Goal: Transaction & Acquisition: Book appointment/travel/reservation

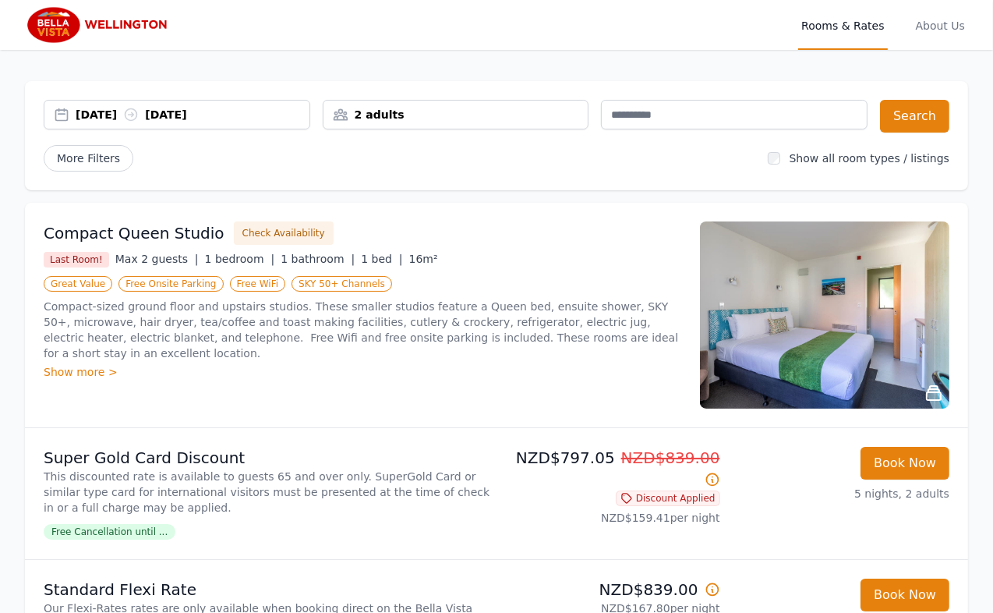
click at [299, 153] on div "More Filters" at bounding box center [399, 158] width 711 height 26
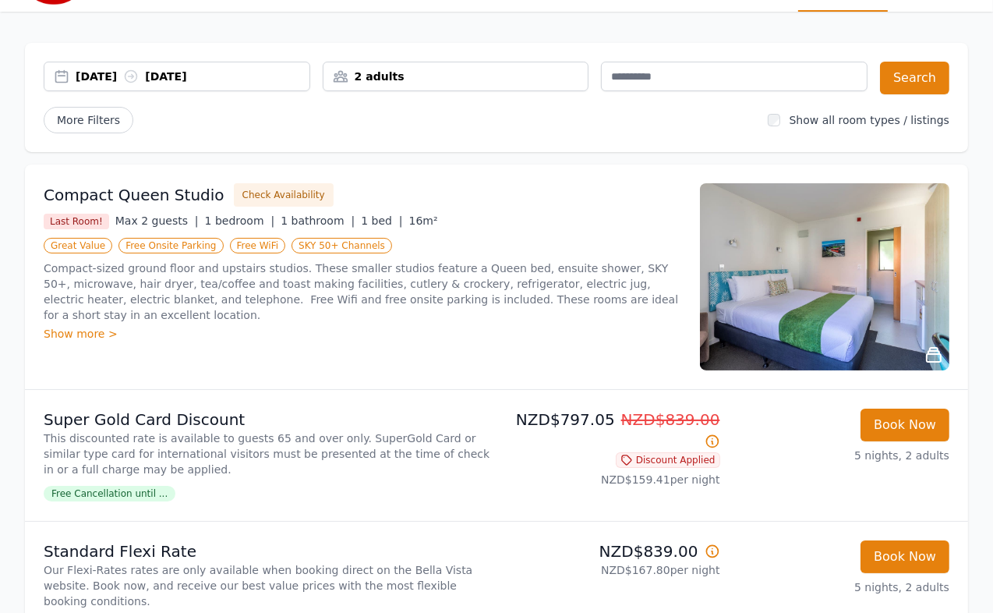
scroll to position [169, 0]
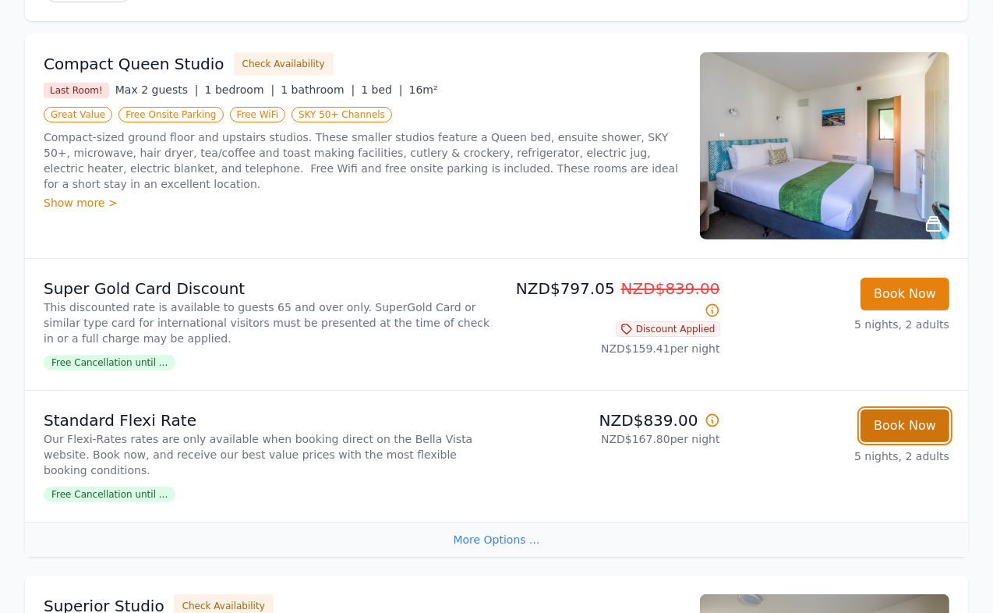
click at [923, 418] on button "Book Now" at bounding box center [904, 425] width 89 height 33
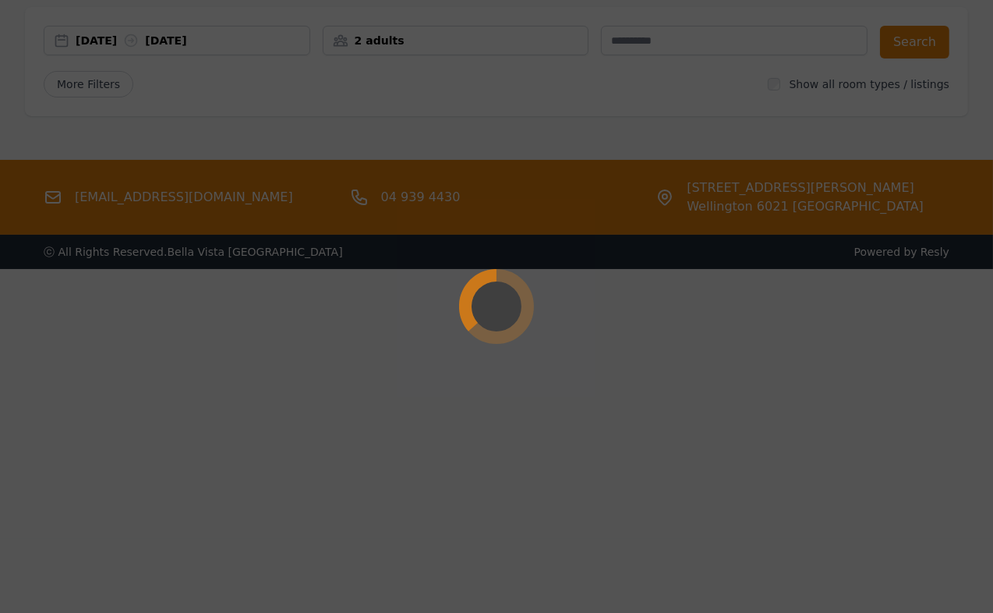
select select "**"
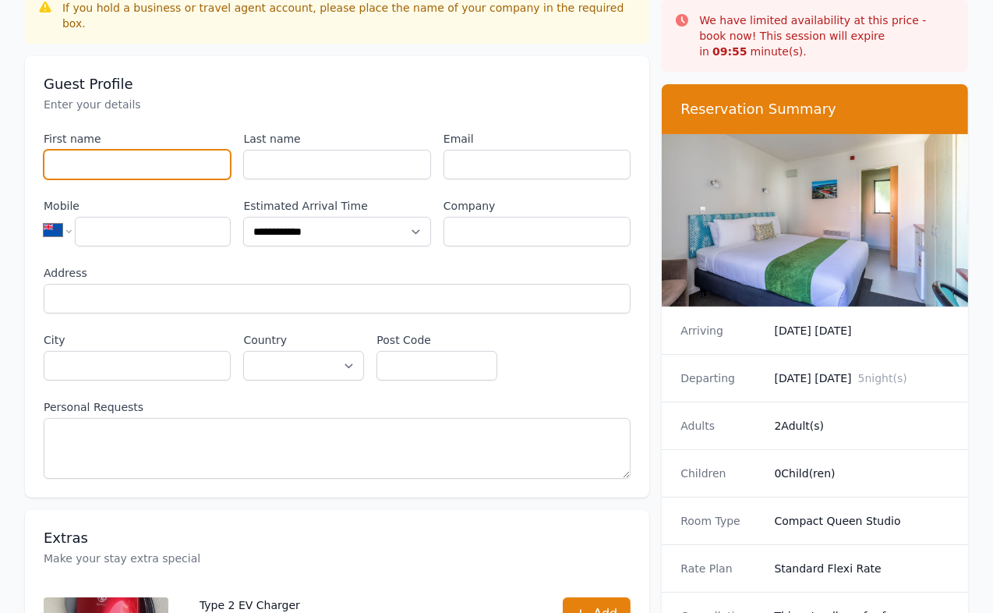
click at [145, 150] on input "First name" at bounding box center [137, 165] width 187 height 30
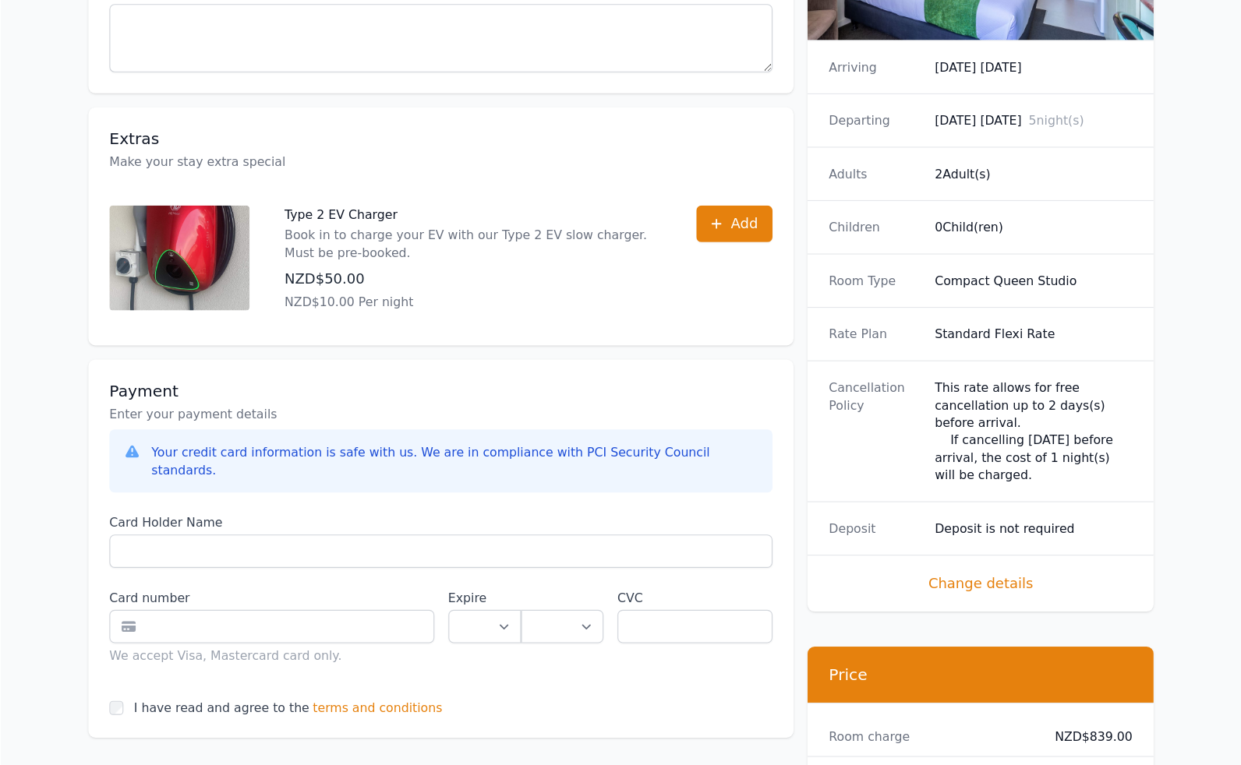
scroll to position [507, 0]
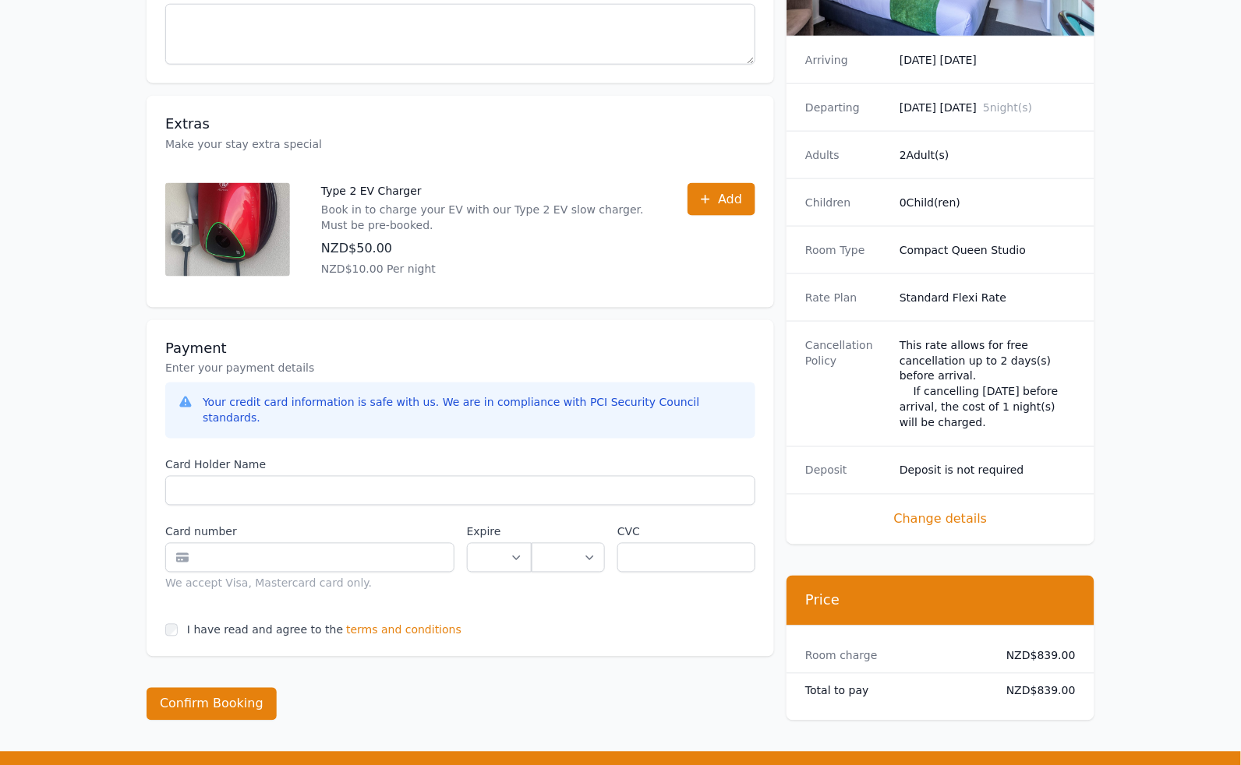
click at [992, 612] on div "**********" at bounding box center [620, 147] width 997 height 1209
click at [401, 612] on span "terms and conditions" at bounding box center [403, 631] width 115 height 16
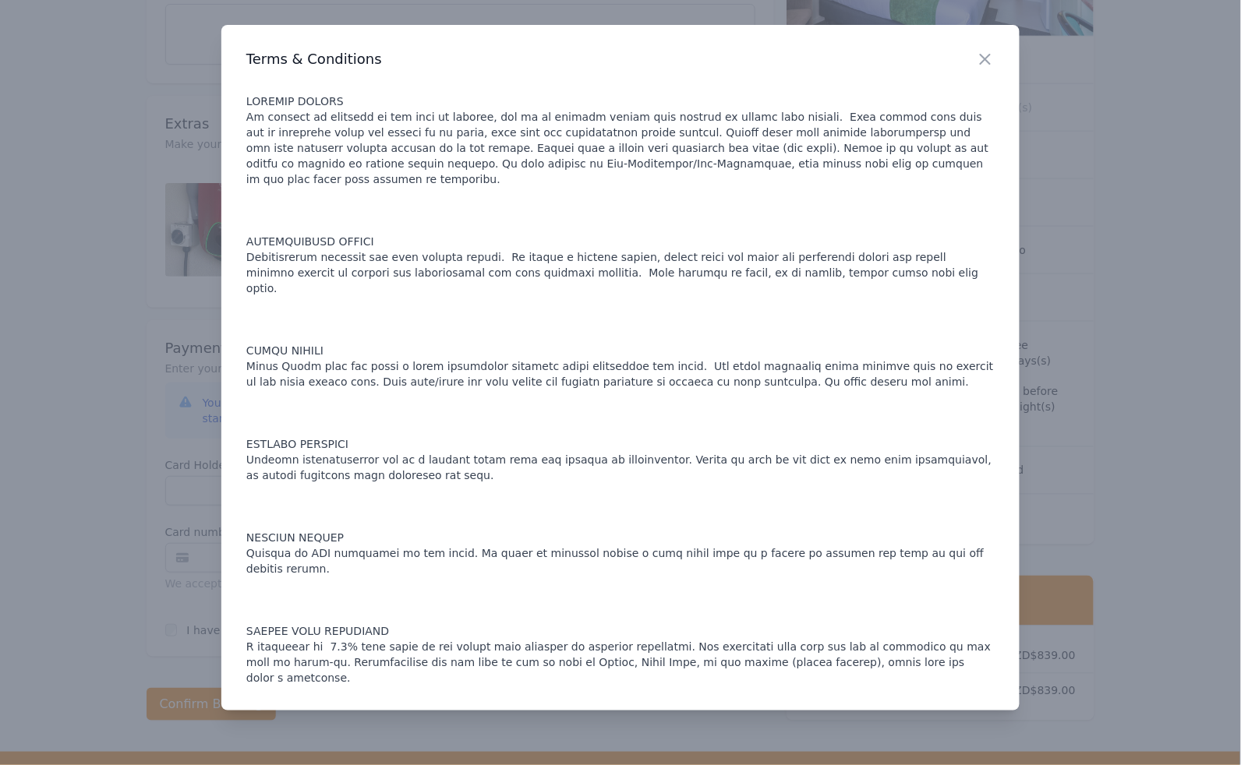
click at [502, 468] on p at bounding box center [620, 390] width 748 height 592
drag, startPoint x: 629, startPoint y: 677, endPoint x: 641, endPoint y: 686, distance: 15.1
click at [629, 612] on div at bounding box center [620, 382] width 1241 height 765
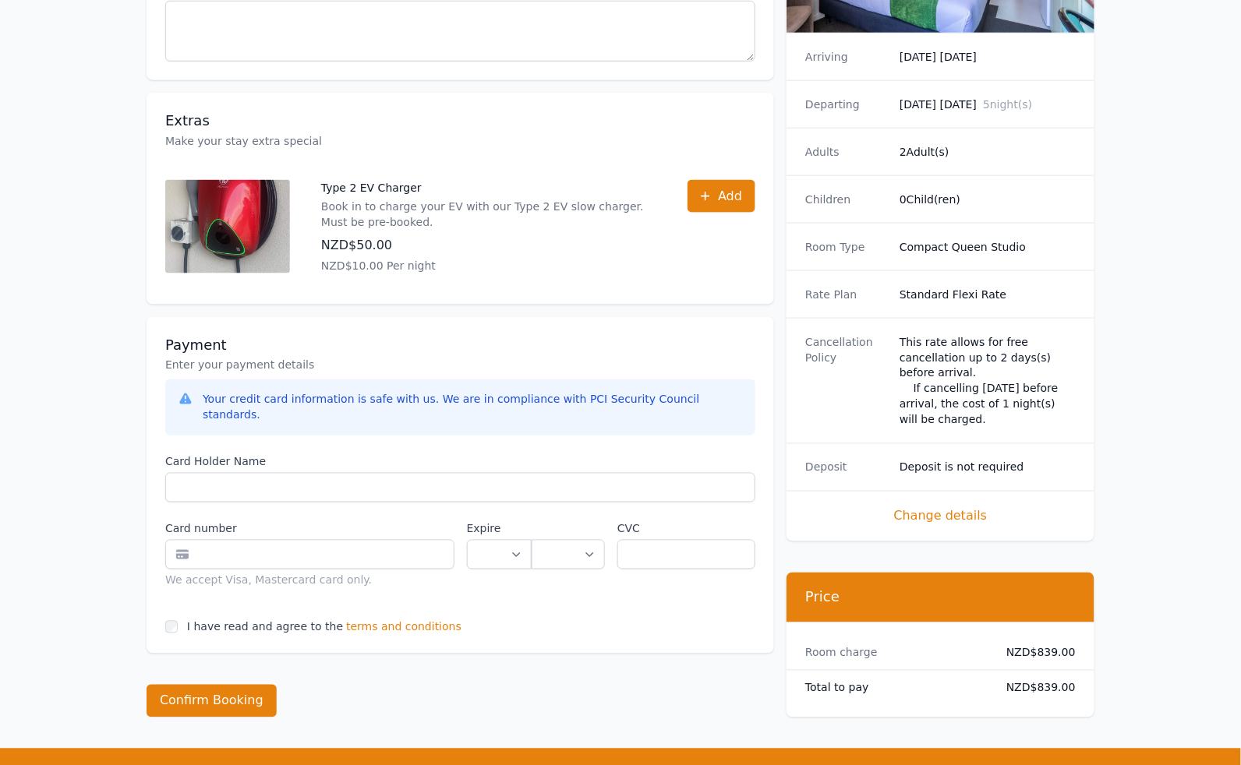
scroll to position [517, 0]
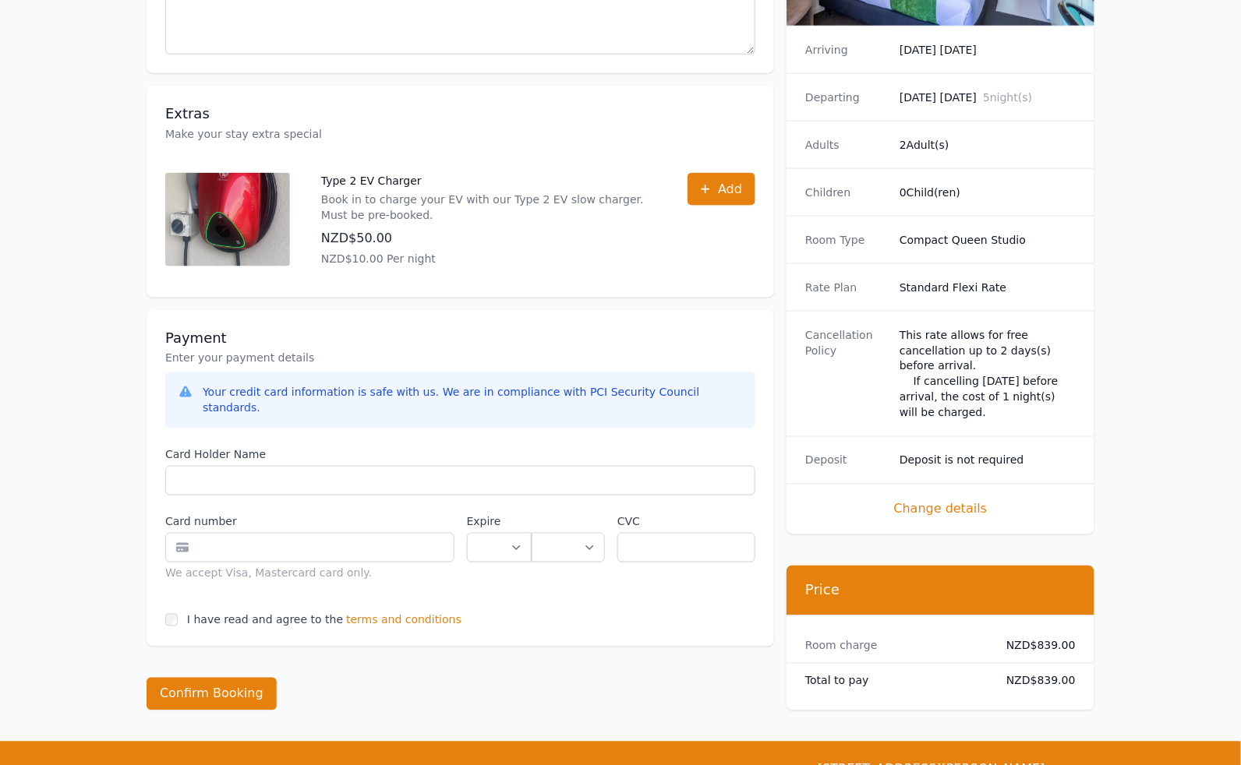
click at [379, 612] on span "terms and conditions" at bounding box center [403, 621] width 115 height 16
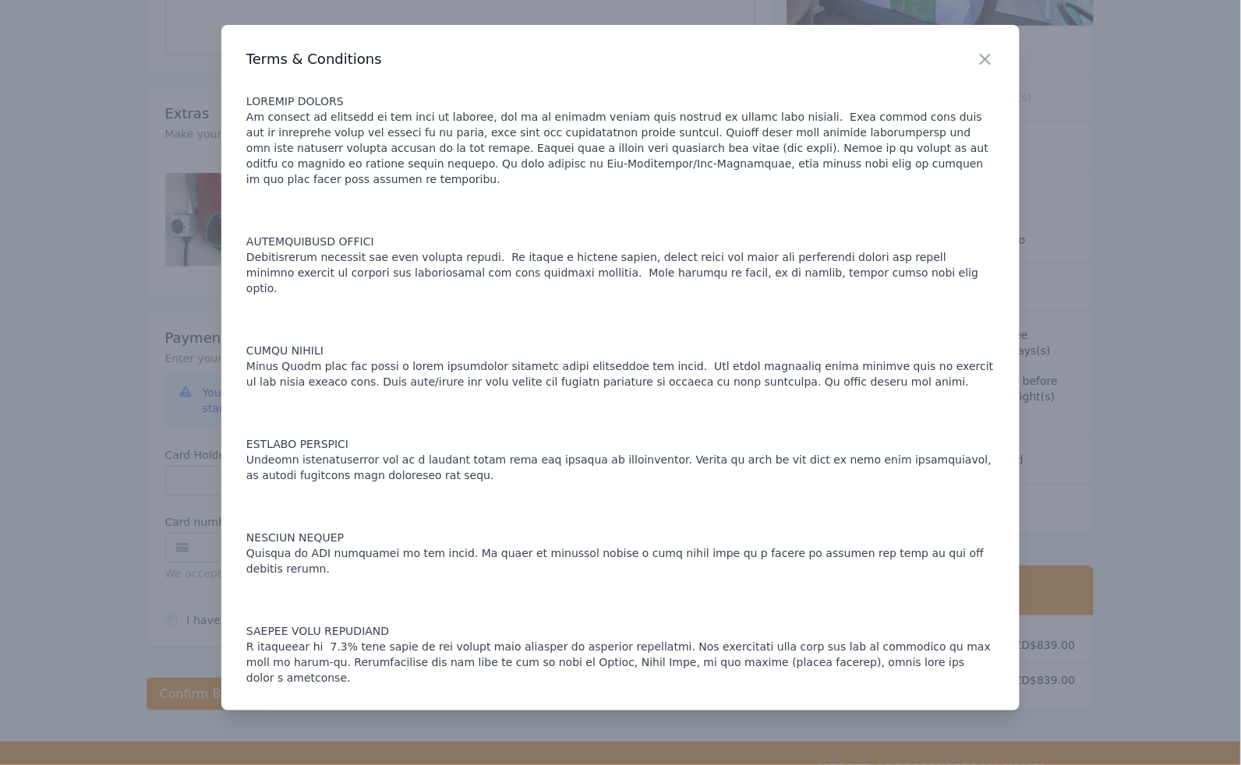
click at [530, 612] on div "Close Terms & Conditions" at bounding box center [620, 368] width 798 height 686
click at [564, 612] on div at bounding box center [620, 382] width 1241 height 765
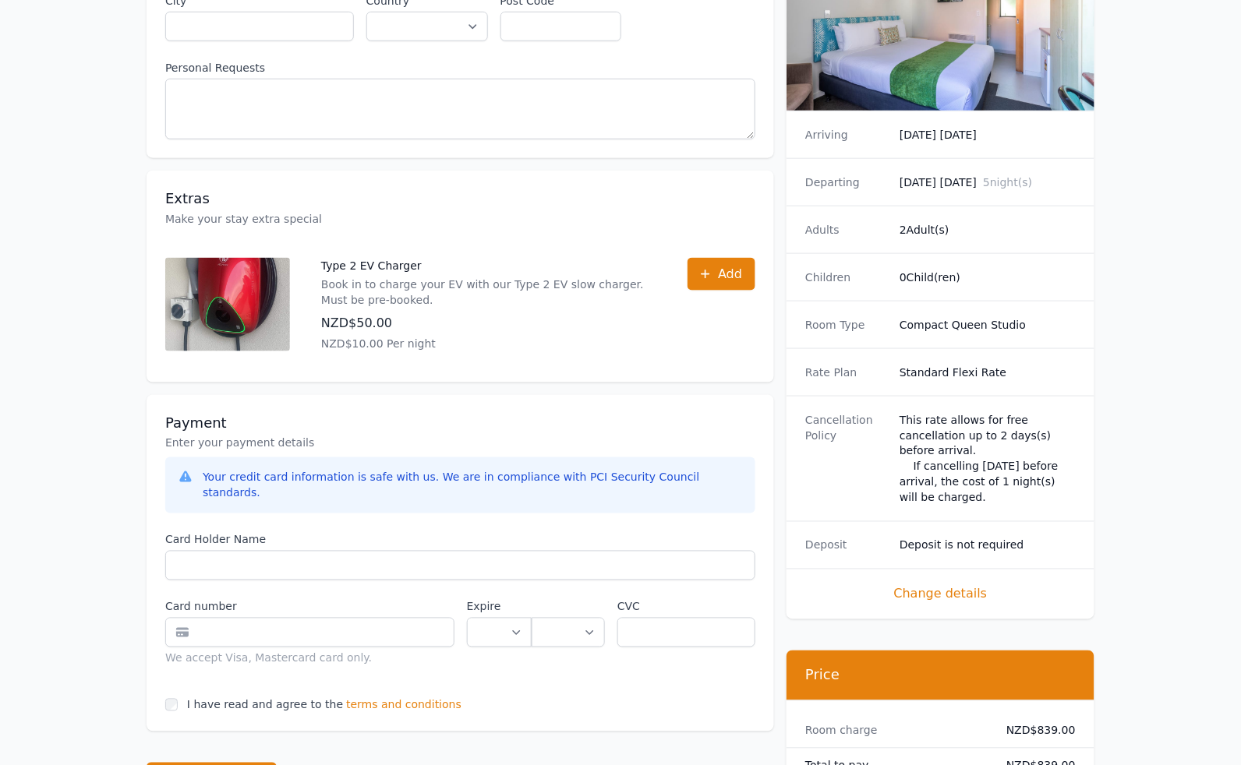
scroll to position [646, 0]
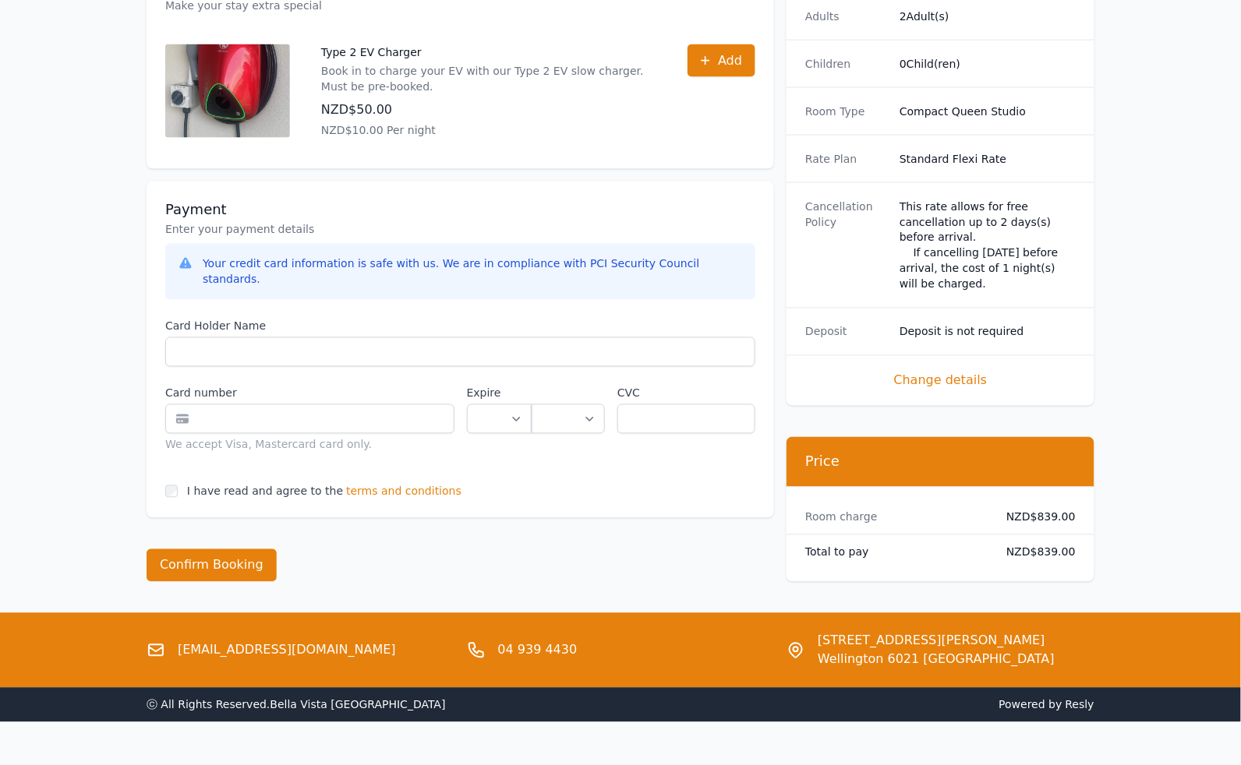
click at [992, 530] on div "**********" at bounding box center [620, 8] width 997 height 1209
